Goal: Information Seeking & Learning: Learn about a topic

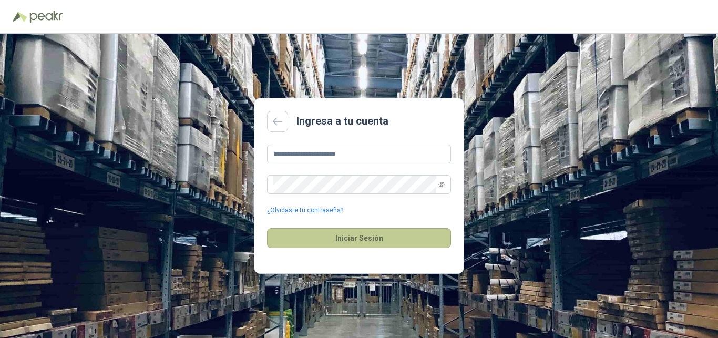
click at [352, 241] on button "Iniciar Sesión" at bounding box center [359, 238] width 184 height 20
click at [349, 237] on button "Iniciar Sesión" at bounding box center [359, 238] width 184 height 20
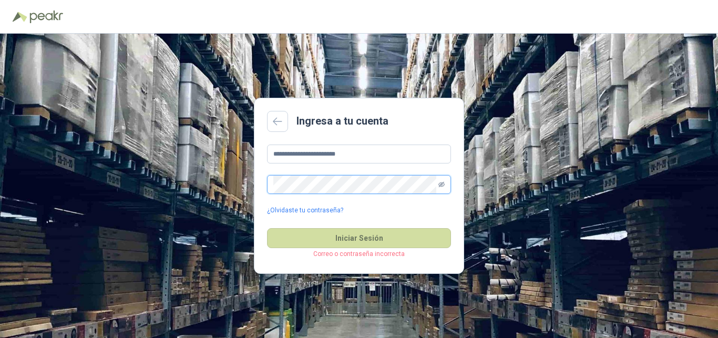
click at [442, 185] on icon "eye-invisible" at bounding box center [442, 184] width 6 height 6
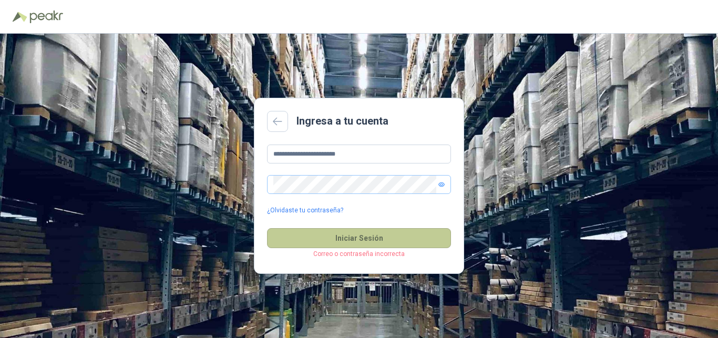
click at [359, 241] on button "Iniciar Sesión" at bounding box center [359, 238] width 184 height 20
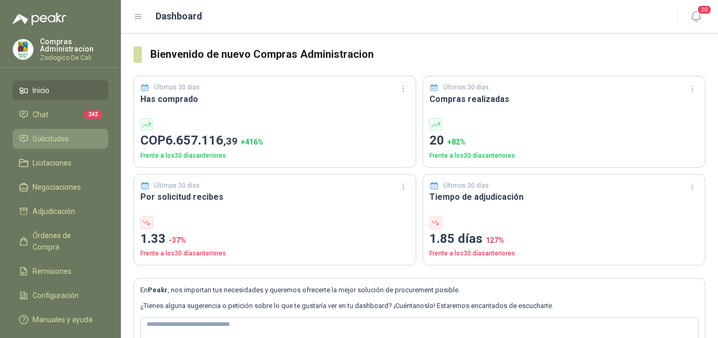
click at [62, 139] on span "Solicitudes" at bounding box center [51, 139] width 36 height 12
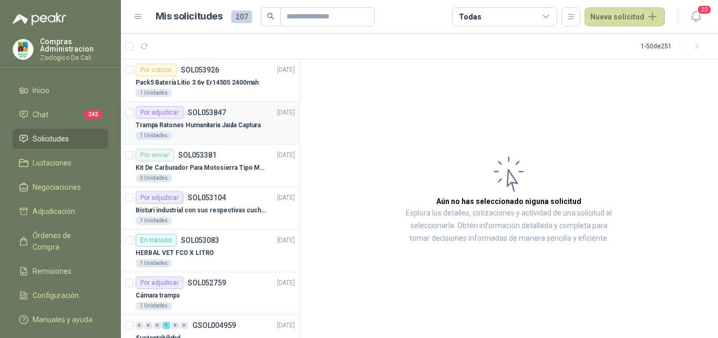
click at [199, 123] on p "Trampa Ratones Humanitaria Jaula Captura" at bounding box center [198, 125] width 125 height 10
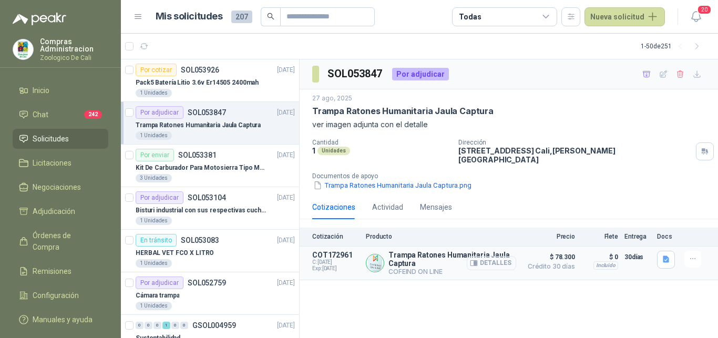
click at [503, 256] on button "Detalles" at bounding box center [491, 263] width 49 height 14
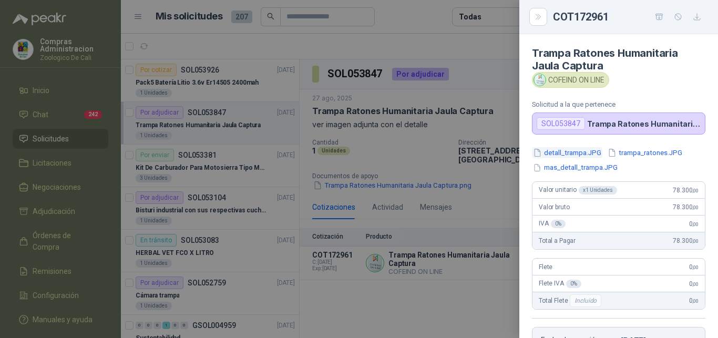
click at [566, 152] on button "detall_trampa.JPG" at bounding box center [567, 152] width 70 height 11
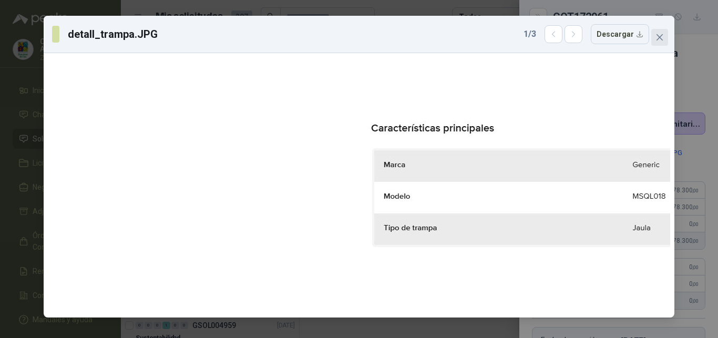
click at [660, 36] on icon "close" at bounding box center [660, 37] width 8 height 8
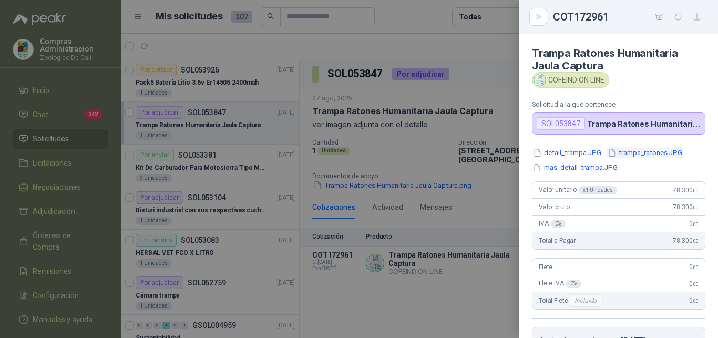
click at [633, 150] on button "trampa_ratones.JPG" at bounding box center [645, 152] width 77 height 11
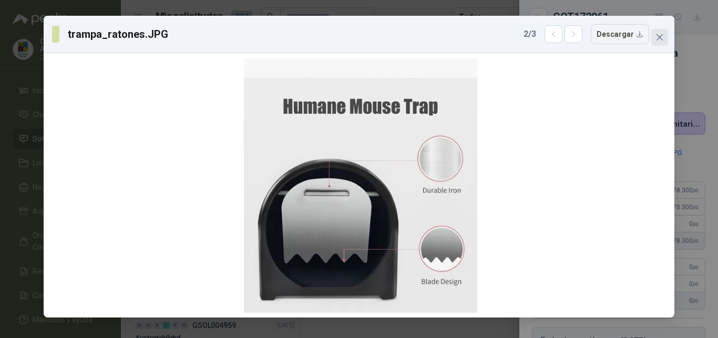
click at [661, 35] on icon "close" at bounding box center [660, 37] width 8 height 8
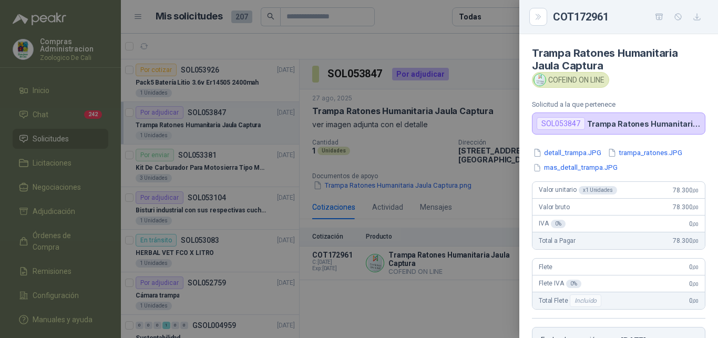
click at [467, 41] on div at bounding box center [359, 169] width 718 height 338
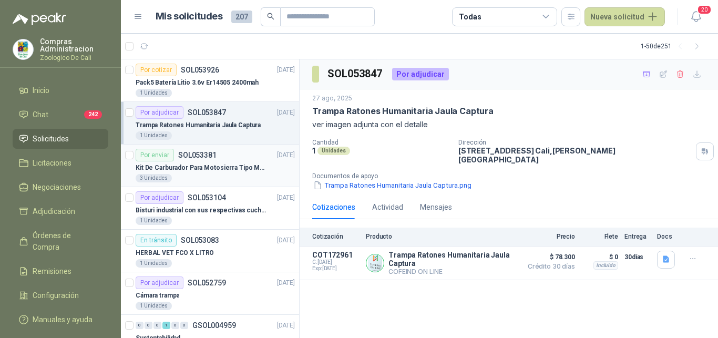
click at [197, 169] on p "Kit De Carburador Para Motosierra Tipo M250 - Zama" at bounding box center [201, 168] width 131 height 10
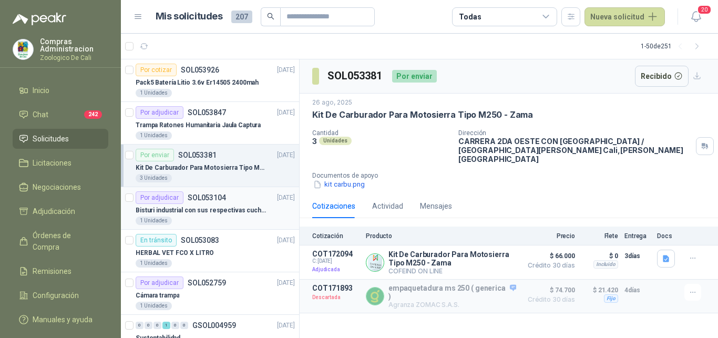
click at [195, 209] on p "Bisturi industrial con sus respectivas cuchillas segun muestra" at bounding box center [201, 211] width 131 height 10
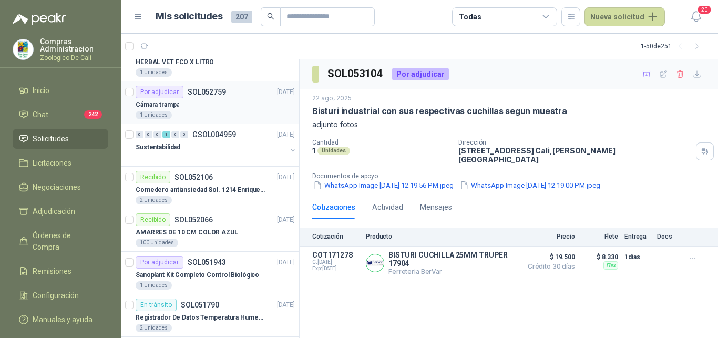
scroll to position [215, 0]
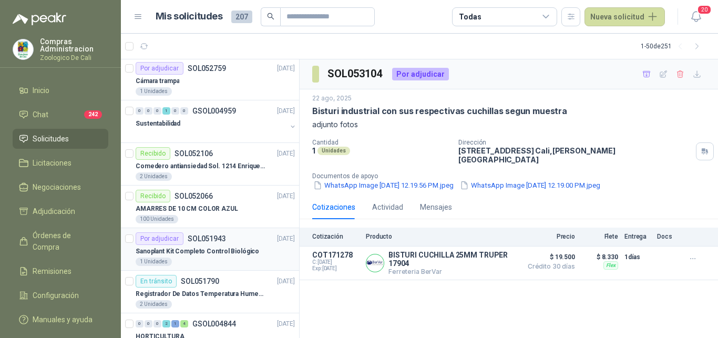
click at [185, 245] on div "Por adjudicar SOL051943" at bounding box center [181, 238] width 90 height 13
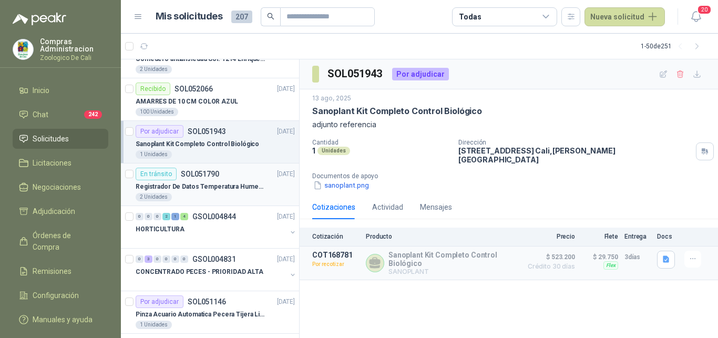
scroll to position [376, 0]
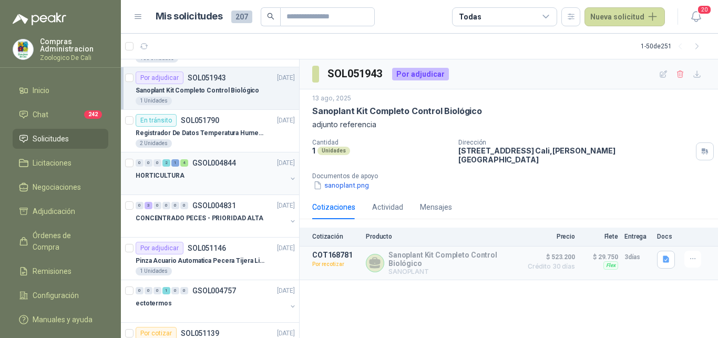
click at [216, 178] on div "HORTICULTURA" at bounding box center [211, 175] width 151 height 13
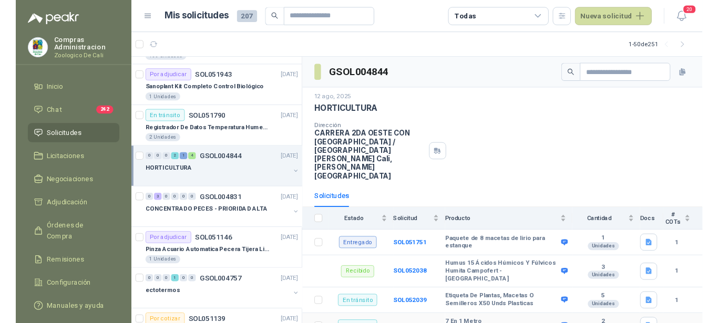
scroll to position [54, 0]
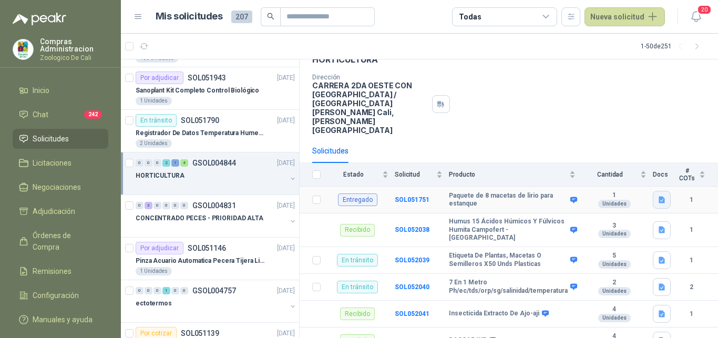
click at [659, 196] on icon "button" at bounding box center [662, 199] width 6 height 7
click at [624, 161] on button "PAQUETE MACE.png" at bounding box center [615, 155] width 77 height 11
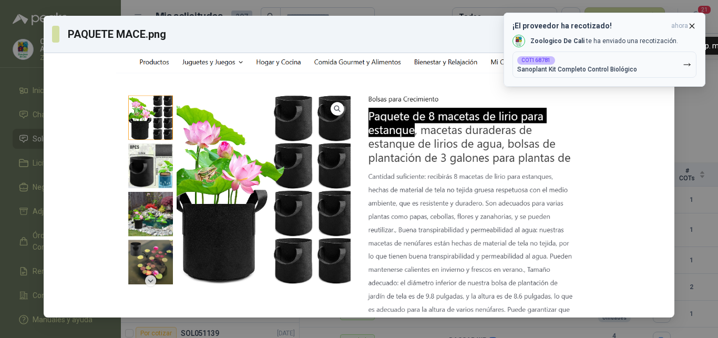
click at [693, 24] on icon "button" at bounding box center [692, 26] width 9 height 9
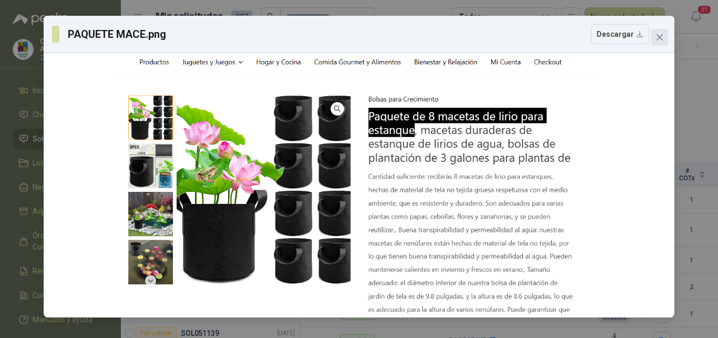
click at [663, 38] on icon "close" at bounding box center [660, 37] width 8 height 8
